Goal: Information Seeking & Learning: Understand process/instructions

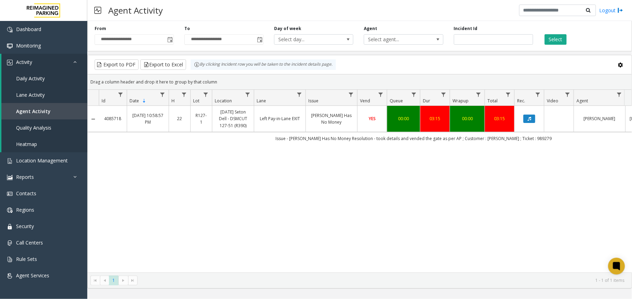
click at [566, 43] on button "Select" at bounding box center [555, 39] width 22 height 10
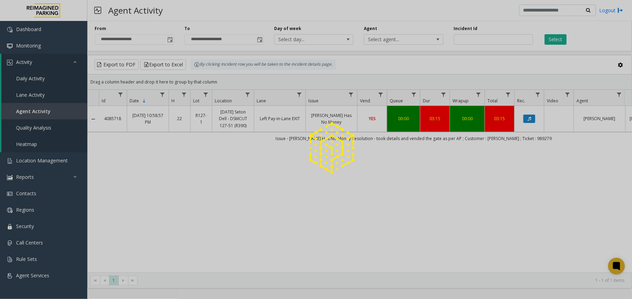
click at [556, 45] on div at bounding box center [316, 149] width 632 height 299
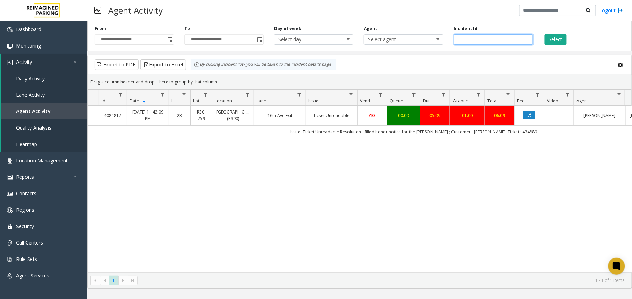
click at [467, 43] on input "*******" at bounding box center [493, 39] width 79 height 10
paste input "number"
click at [554, 35] on button "Select" at bounding box center [555, 39] width 22 height 10
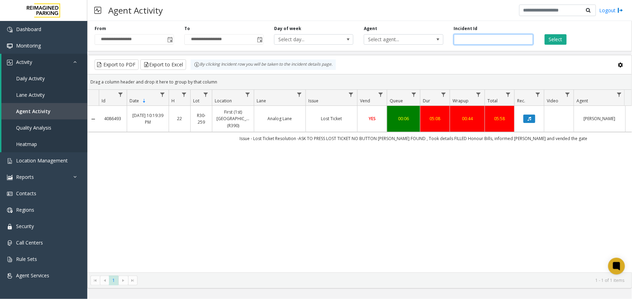
click at [462, 44] on input "*******" at bounding box center [493, 39] width 79 height 10
paste input "number"
click at [536, 38] on div "Incident Id *******" at bounding box center [493, 34] width 90 height 19
click at [542, 38] on div "Select" at bounding box center [583, 34] width 90 height 19
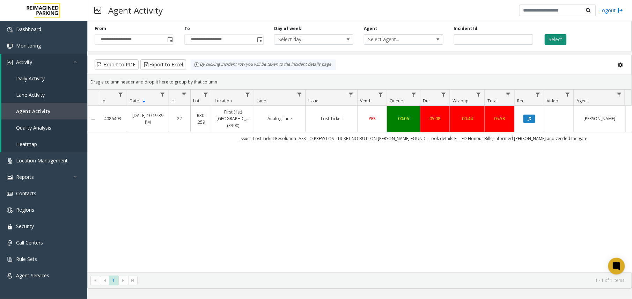
click at [549, 38] on button "Select" at bounding box center [555, 39] width 22 height 10
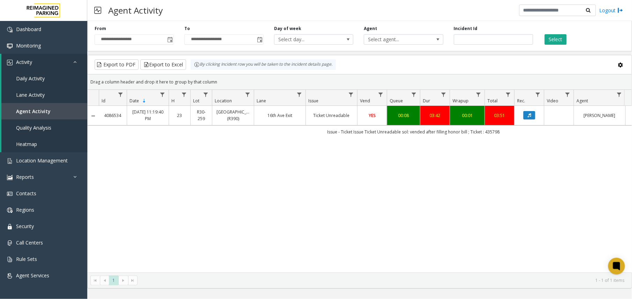
click at [466, 34] on div "Incident Id *******" at bounding box center [493, 34] width 90 height 19
click at [462, 37] on input "*******" at bounding box center [493, 39] width 79 height 10
paste input "number"
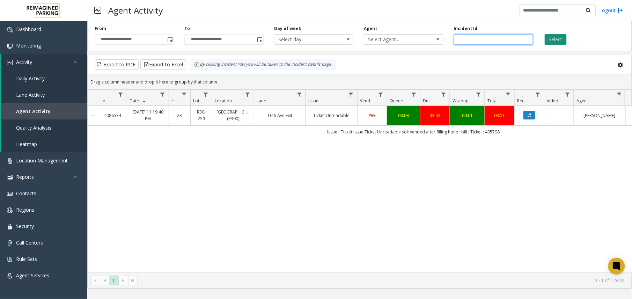
type input "*******"
click at [563, 36] on button "Select" at bounding box center [555, 39] width 22 height 10
click at [61, 164] on link "Location Management" at bounding box center [43, 160] width 87 height 16
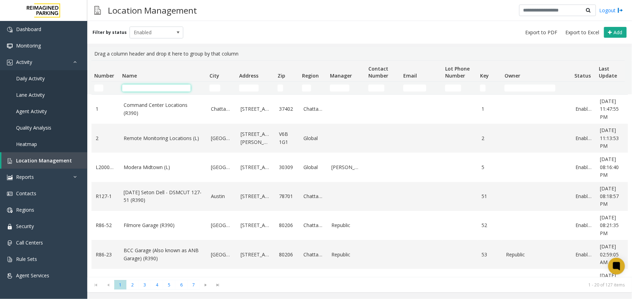
click at [154, 90] on input "Name Filter" at bounding box center [156, 87] width 68 height 7
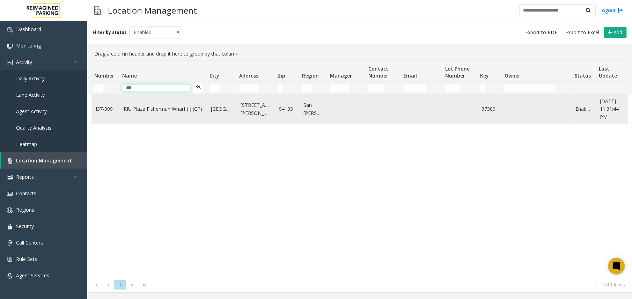
type input "***"
click at [151, 109] on link "RIU Plaza Fisherman Wharf (I) (CP)" at bounding box center [163, 109] width 79 height 8
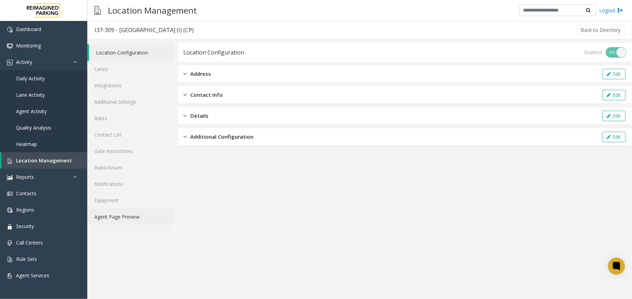
click at [146, 220] on link "Agent Page Preview" at bounding box center [130, 216] width 87 height 16
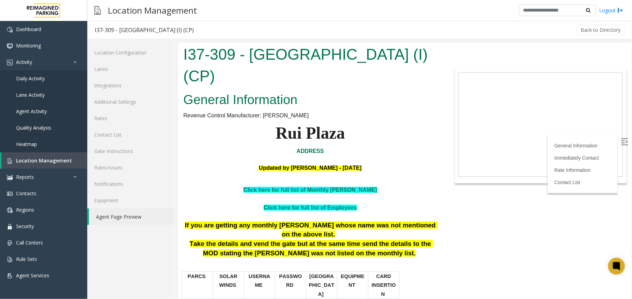
click at [621, 139] on img at bounding box center [624, 141] width 7 height 7
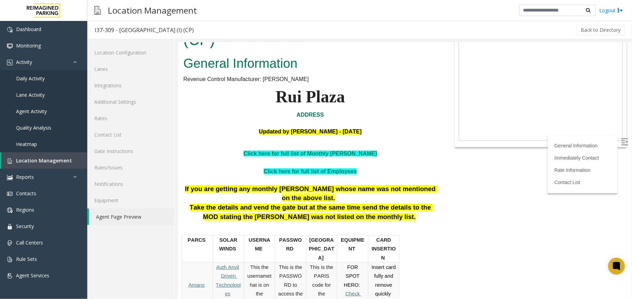
scroll to position [93, 0]
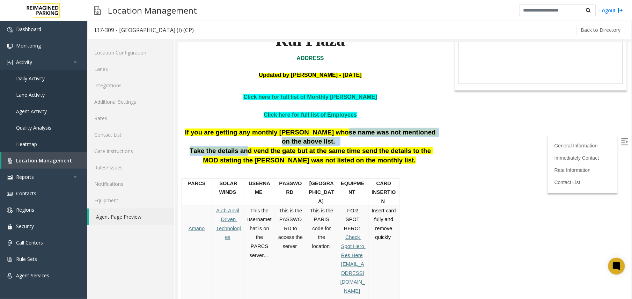
drag, startPoint x: 236, startPoint y: 136, endPoint x: 324, endPoint y: 135, distance: 88.3
click at [324, 135] on div "If you are getting any monthly [PERSON_NAME] whose name was not mentioned on th…" at bounding box center [310, 145] width 254 height 37
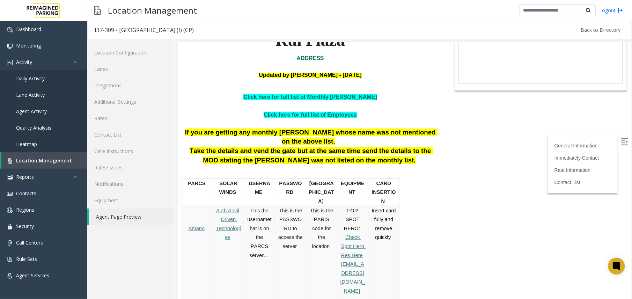
drag, startPoint x: 324, startPoint y: 135, endPoint x: 309, endPoint y: 143, distance: 17.2
click at [309, 147] on span "Take the details and vend the gate but at the same time send the details to the…" at bounding box center [310, 155] width 243 height 17
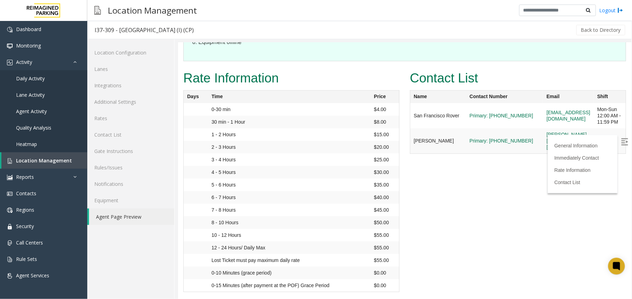
scroll to position [744, 0]
drag, startPoint x: 266, startPoint y: 205, endPoint x: 224, endPoint y: 207, distance: 42.0
click at [224, 61] on dl "Gates malfunctioning Ticket dispenser malfunctioning Exit machine malfunctionin…" at bounding box center [404, 22] width 443 height 75
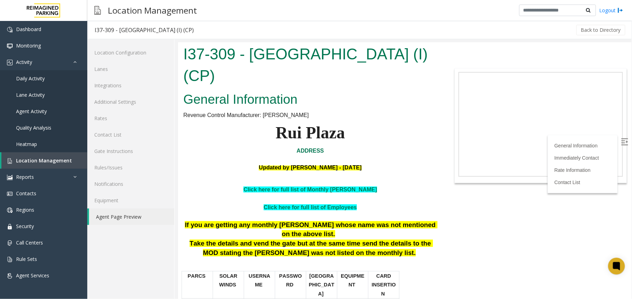
scroll to position [0, 0]
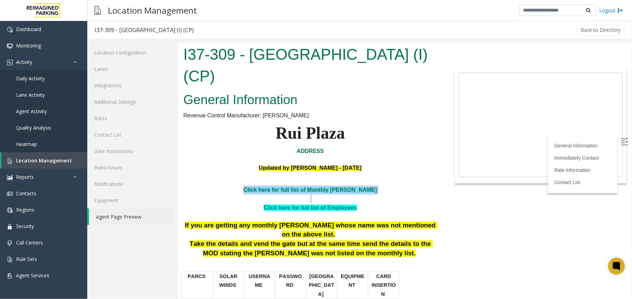
drag, startPoint x: 238, startPoint y: 189, endPoint x: 369, endPoint y: 195, distance: 131.0
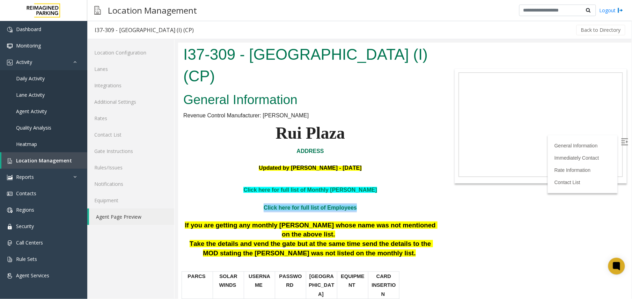
drag, startPoint x: 369, startPoint y: 195, endPoint x: 228, endPoint y: 208, distance: 141.6
click at [228, 208] on p "Click here for full list of Employees" at bounding box center [310, 207] width 254 height 9
click at [373, 184] on p at bounding box center [310, 181] width 254 height 7
drag, startPoint x: 369, startPoint y: 189, endPoint x: 242, endPoint y: 184, distance: 126.8
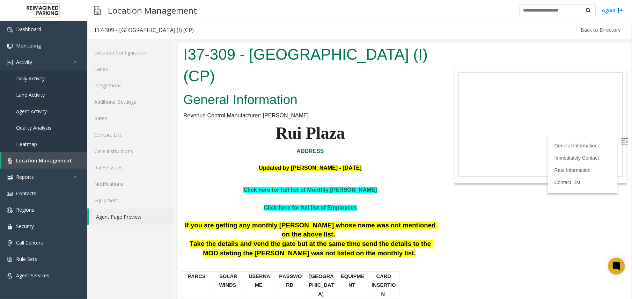
drag, startPoint x: 242, startPoint y: 184, endPoint x: 235, endPoint y: 177, distance: 9.6
click at [235, 177] on p at bounding box center [310, 175] width 254 height 7
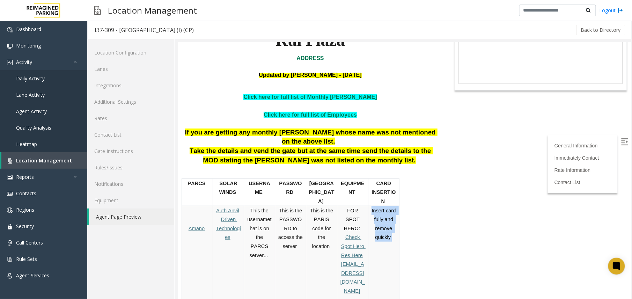
drag, startPoint x: 370, startPoint y: 192, endPoint x: 391, endPoint y: 229, distance: 42.0
click at [391, 229] on td "Insert card fully and remove quickly" at bounding box center [383, 267] width 31 height 125
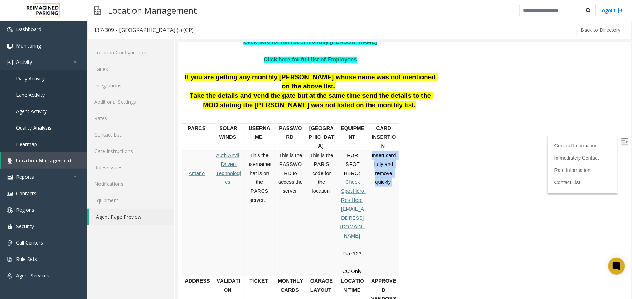
scroll to position [232, 0]
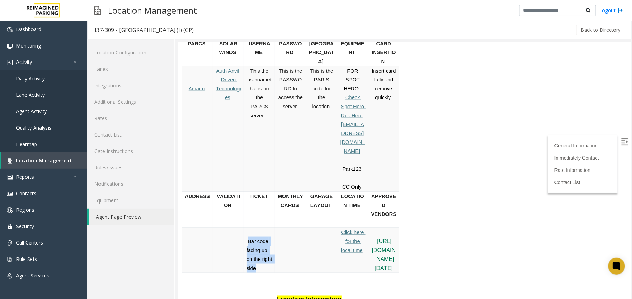
drag, startPoint x: 247, startPoint y: 184, endPoint x: 268, endPoint y: 220, distance: 42.3
click at [268, 227] on td "Bar code facing up on the right side" at bounding box center [259, 249] width 31 height 45
drag, startPoint x: 268, startPoint y: 220, endPoint x: 271, endPoint y: 215, distance: 5.5
click at [271, 227] on p "Bar code facing up on the right side" at bounding box center [259, 249] width 26 height 45
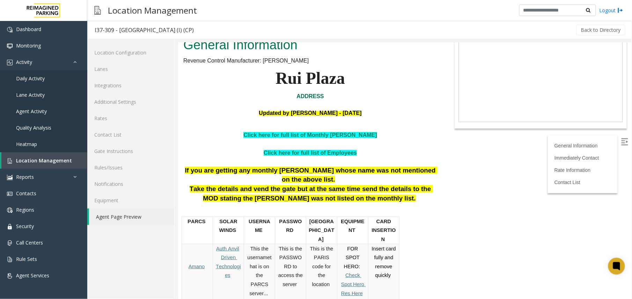
scroll to position [46, 0]
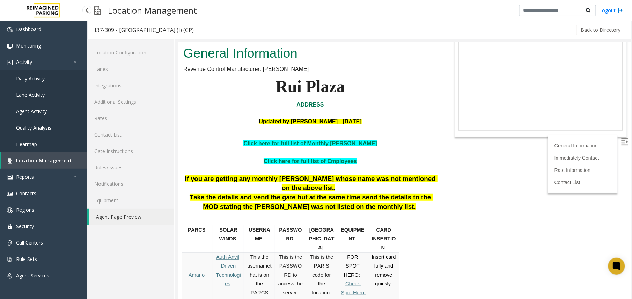
click at [30, 157] on span "Location Management" at bounding box center [44, 160] width 56 height 7
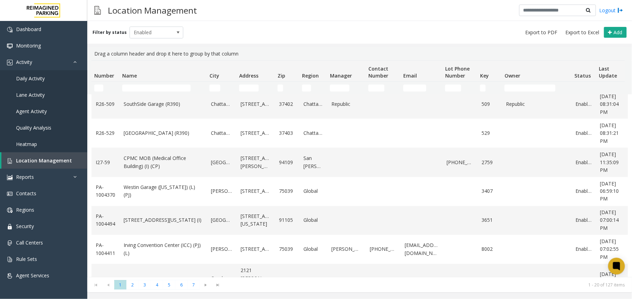
scroll to position [407, 0]
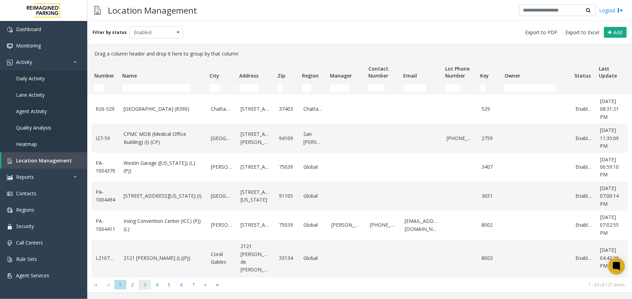
click at [144, 285] on span "3" at bounding box center [145, 284] width 12 height 9
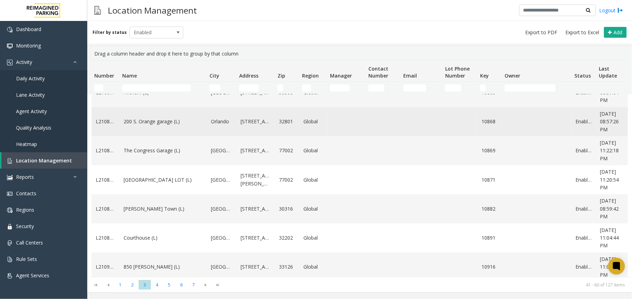
scroll to position [186, 0]
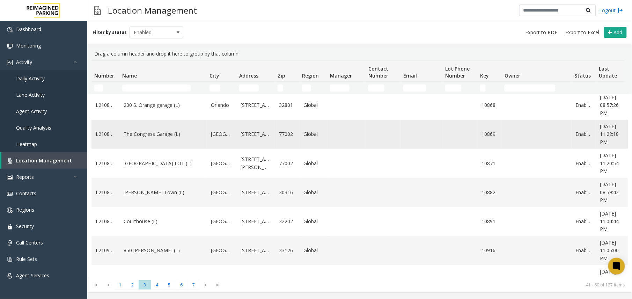
click at [172, 149] on td "The Congress Garage (L)" at bounding box center [162, 134] width 87 height 29
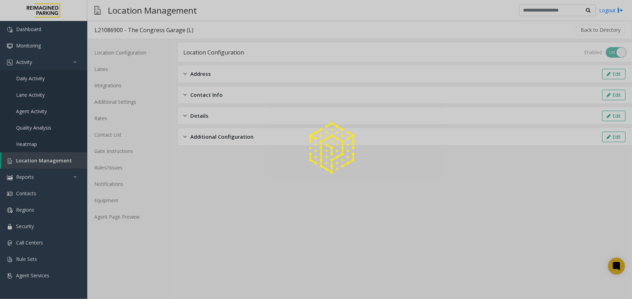
click at [140, 221] on div at bounding box center [316, 149] width 632 height 299
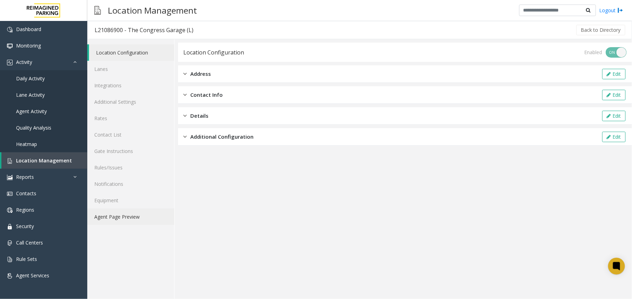
click at [140, 221] on link "Agent Page Preview" at bounding box center [130, 216] width 87 height 16
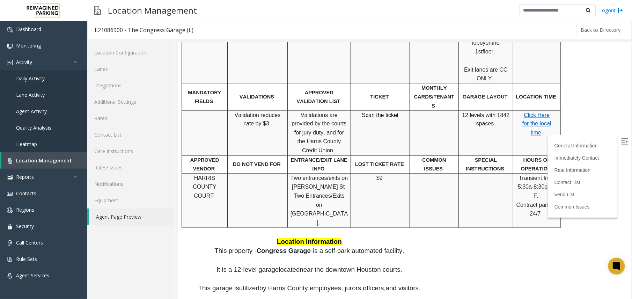
scroll to position [558, 0]
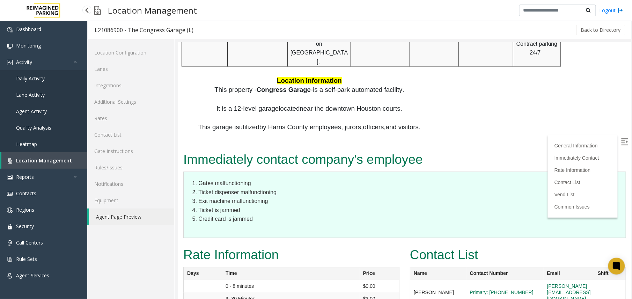
click at [58, 160] on span "Location Management" at bounding box center [44, 160] width 56 height 7
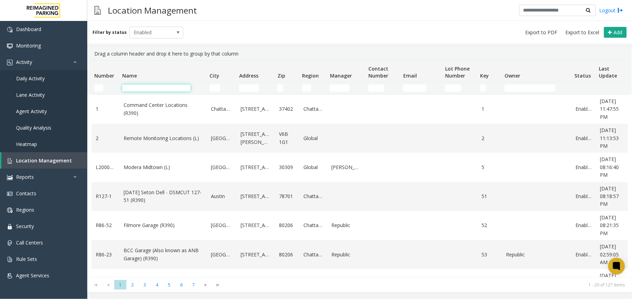
click at [162, 87] on input "Name Filter" at bounding box center [156, 87] width 68 height 7
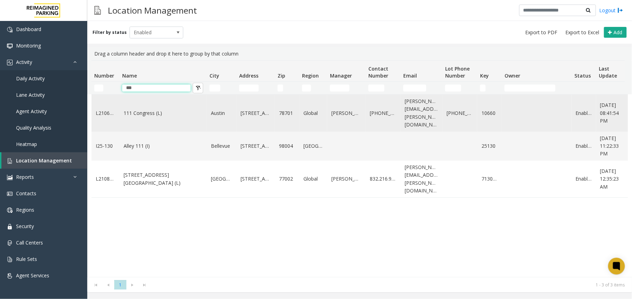
type input "***"
click at [136, 103] on td "111 Congress (L)" at bounding box center [162, 113] width 87 height 37
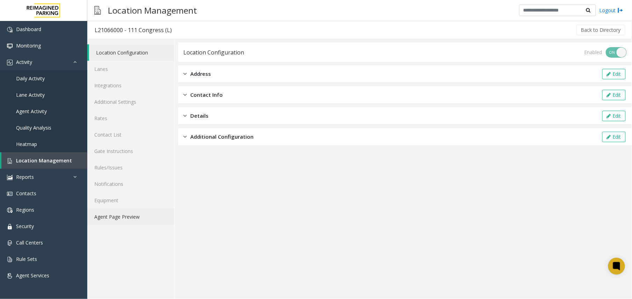
click at [125, 214] on link "Agent Page Preview" at bounding box center [130, 216] width 87 height 16
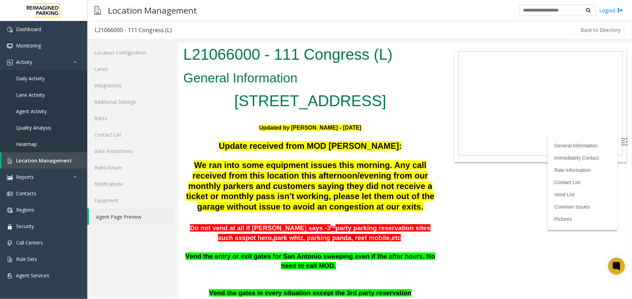
click at [621, 141] on label at bounding box center [625, 142] width 10 height 10
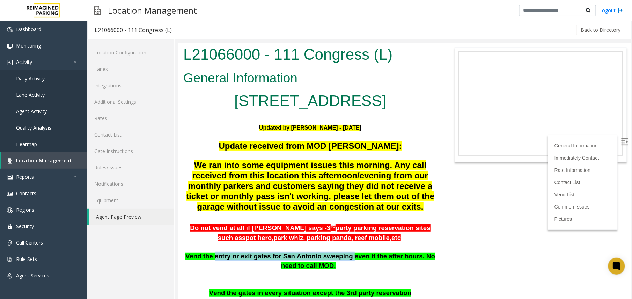
drag, startPoint x: 213, startPoint y: 256, endPoint x: 336, endPoint y: 257, distance: 123.9
click at [336, 257] on span "Vend the entry or exit gates for San Antonio sweeping even if the after hours. …" at bounding box center [310, 260] width 250 height 17
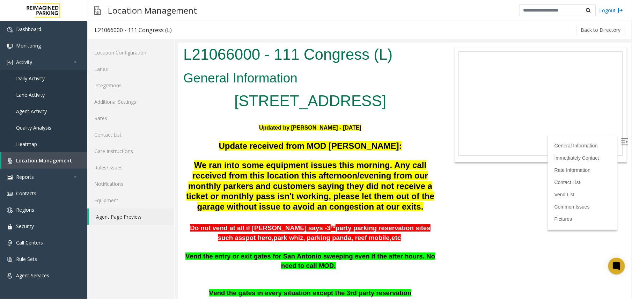
drag, startPoint x: 336, startPoint y: 257, endPoint x: 321, endPoint y: 197, distance: 62.1
click at [321, 197] on span "We ran into some equipment issues this morning. Any call received from this loc…" at bounding box center [310, 185] width 248 height 51
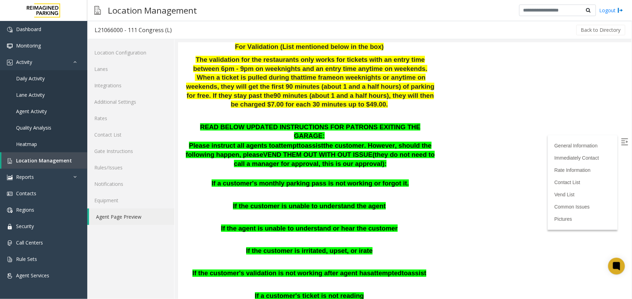
scroll to position [279, 0]
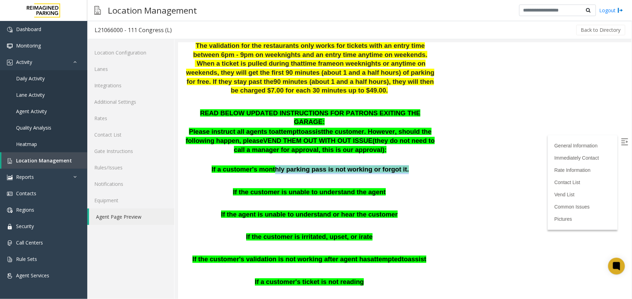
drag, startPoint x: 395, startPoint y: 151, endPoint x: 279, endPoint y: 157, distance: 116.4
click at [279, 165] on p "If a customer's monthly parking pass is not working or forgot it." at bounding box center [310, 169] width 254 height 9
drag, startPoint x: 279, startPoint y: 157, endPoint x: 292, endPoint y: 198, distance: 43.3
click at [292, 210] on span "If the agent is unable to understand or hear the customer" at bounding box center [309, 213] width 177 height 7
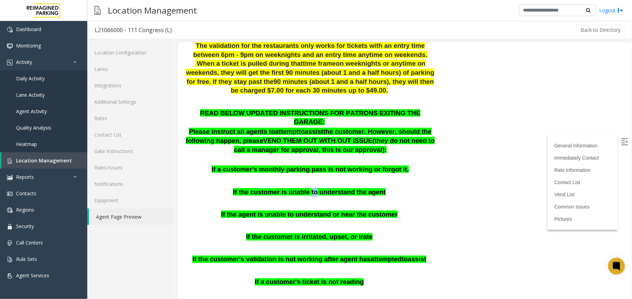
drag, startPoint x: 308, startPoint y: 175, endPoint x: 314, endPoint y: 175, distance: 6.3
click at [314, 188] on span "If the customer is unable to understand the agent" at bounding box center [308, 191] width 153 height 7
drag, startPoint x: 314, startPoint y: 175, endPoint x: 309, endPoint y: 173, distance: 5.9
click at [309, 188] on span "If the customer is unable to understand the agent" at bounding box center [308, 191] width 153 height 7
click at [307, 188] on span "If the customer is unable to understand the agent" at bounding box center [308, 191] width 153 height 7
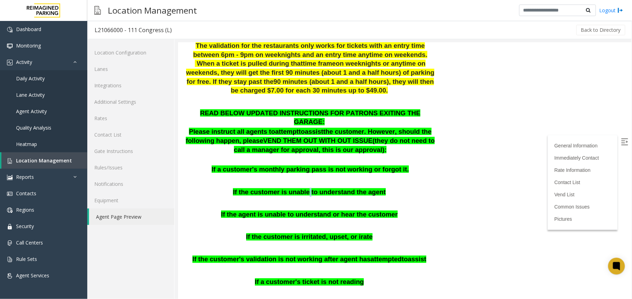
click at [309, 188] on span "If the customer is unable to understand the agent" at bounding box center [308, 191] width 153 height 7
drag, startPoint x: 307, startPoint y: 175, endPoint x: 311, endPoint y: 174, distance: 4.6
click at [311, 188] on span "If the customer is unable to understand the agent" at bounding box center [308, 191] width 153 height 7
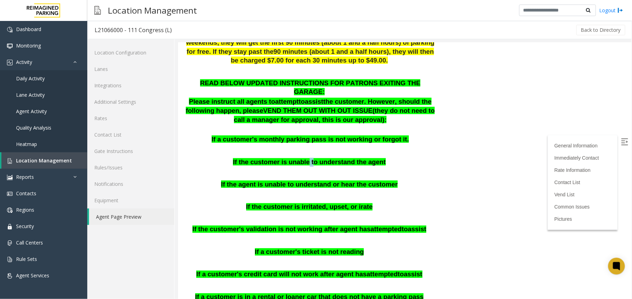
scroll to position [326, 0]
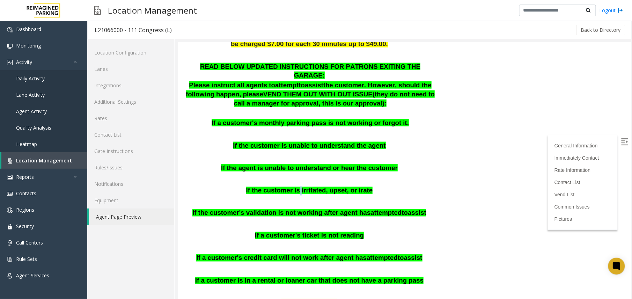
click at [298, 186] on span "If the customer is irritated, upset, or irate" at bounding box center [309, 189] width 127 height 7
